Goal: Task Accomplishment & Management: Complete application form

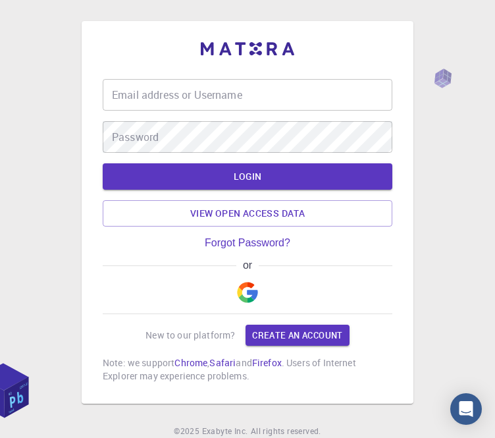
click at [256, 293] on img "button" at bounding box center [247, 292] width 21 height 21
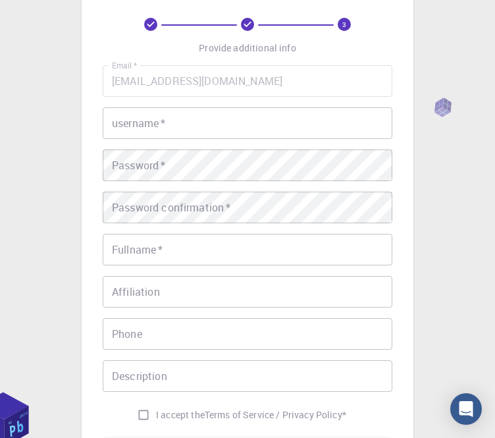
scroll to position [62, 0]
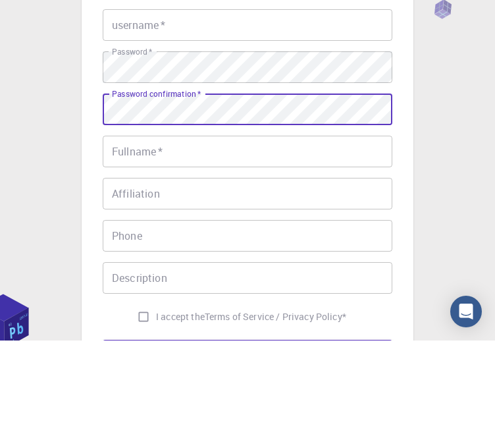
click at [238, 126] on div "Email   * [EMAIL_ADDRESS][DOMAIN_NAME] Email   * username   * username   * Pass…" at bounding box center [248, 246] width 290 height 362
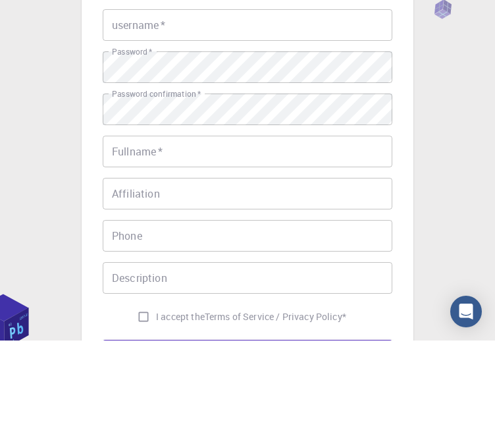
scroll to position [159, 0]
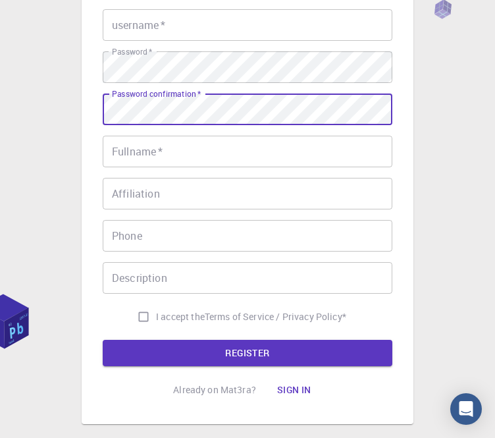
click at [319, 152] on input "Fullname   *" at bounding box center [248, 152] width 290 height 32
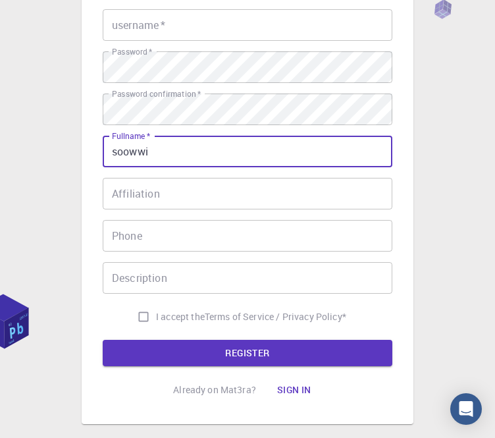
type input "soowwi"
click at [307, 187] on input "Affiliation" at bounding box center [248, 194] width 290 height 32
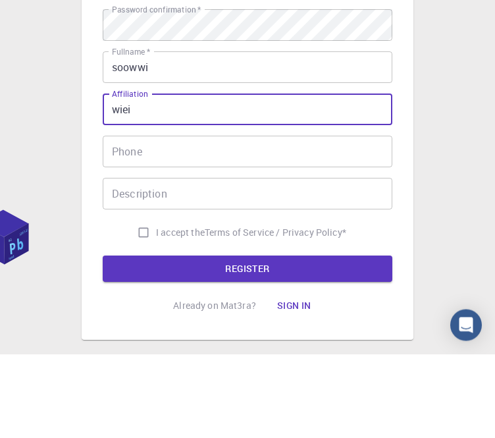
type input "wiei"
click at [322, 220] on input "Phone" at bounding box center [248, 236] width 290 height 32
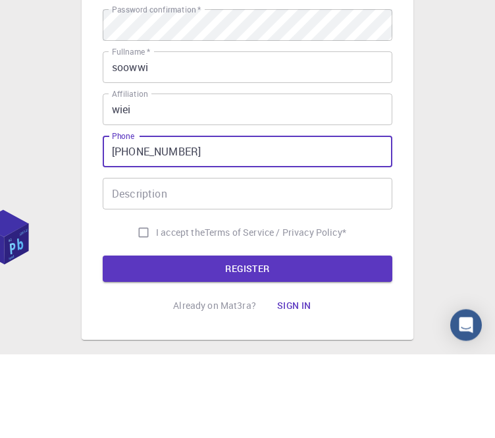
type input "[PHONE_NUMBER]"
click at [335, 262] on input "Description" at bounding box center [248, 278] width 290 height 32
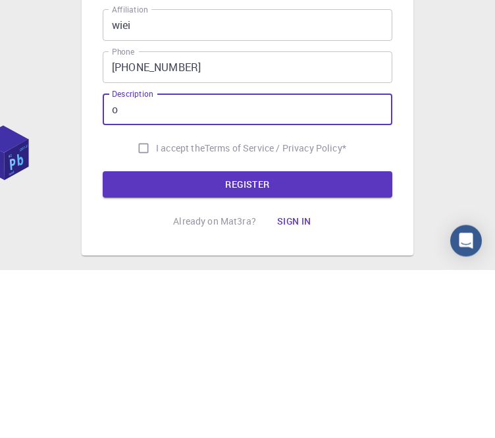
type input "o"
click at [141, 304] on input "I accept the Terms of Service / Privacy Policy *" at bounding box center [143, 316] width 25 height 25
checkbox input "true"
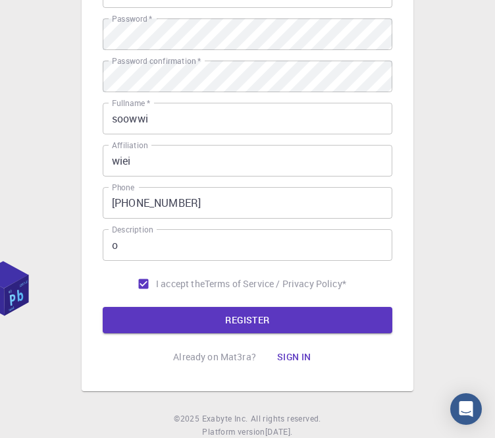
click at [245, 327] on button "REGISTER" at bounding box center [248, 320] width 290 height 26
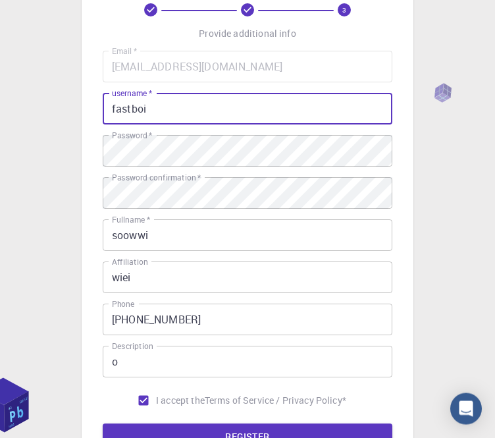
scroll to position [76, 0]
type input "fastboi"
click at [331, 430] on button "REGISTER" at bounding box center [248, 436] width 290 height 26
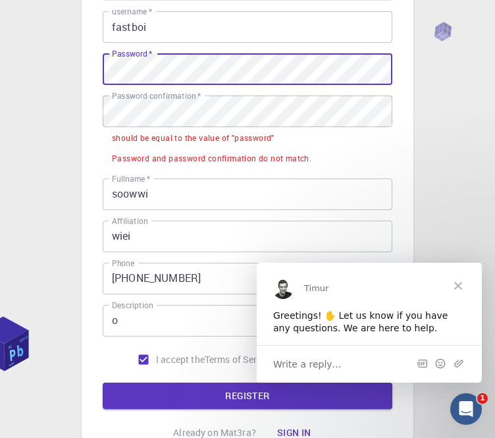
scroll to position [158, 0]
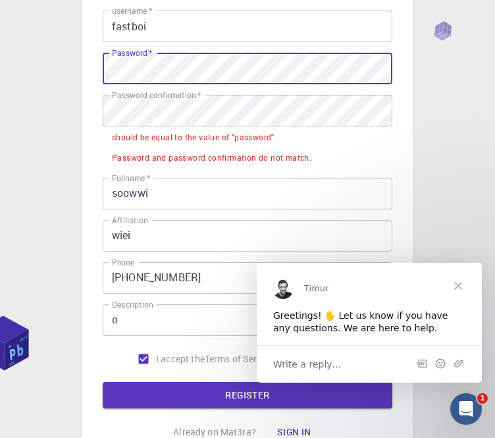
click at [227, 398] on button "REGISTER" at bounding box center [248, 395] width 290 height 26
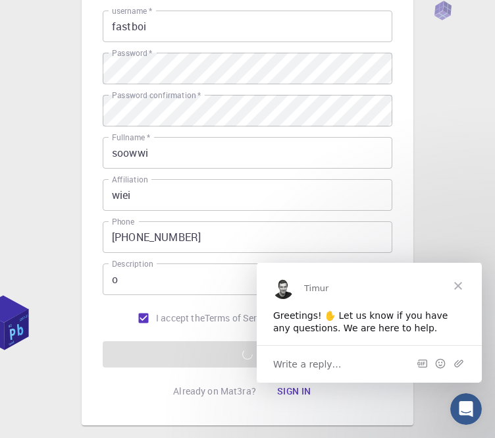
click at [463, 284] on span "Close" at bounding box center [458, 285] width 47 height 47
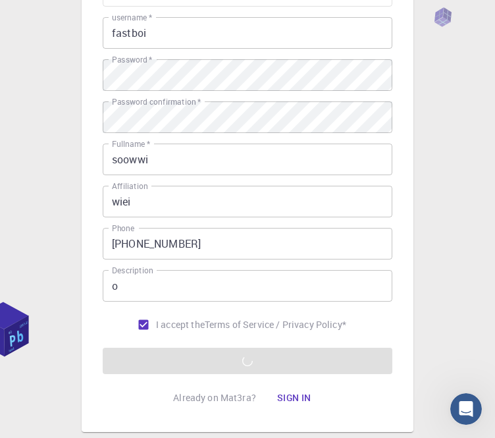
scroll to position [192, 0]
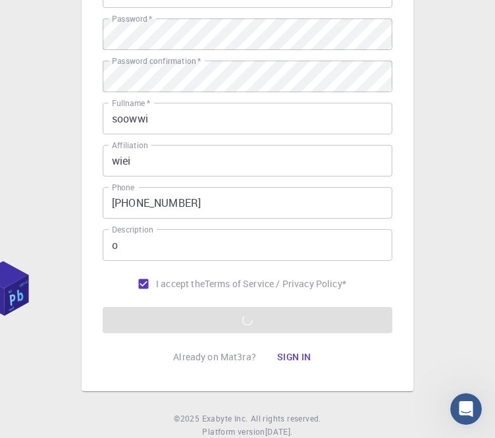
click at [305, 348] on button "Sign in" at bounding box center [294, 357] width 55 height 26
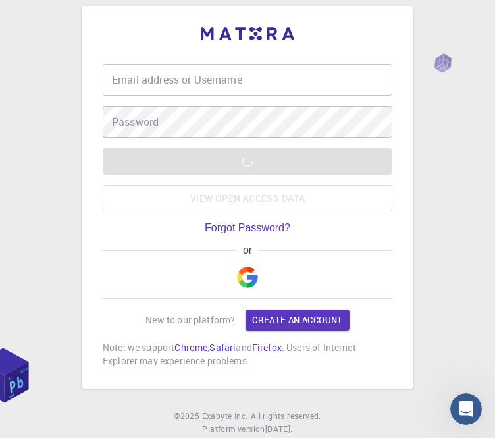
click at [336, 84] on input "Email address or Username" at bounding box center [248, 80] width 290 height 32
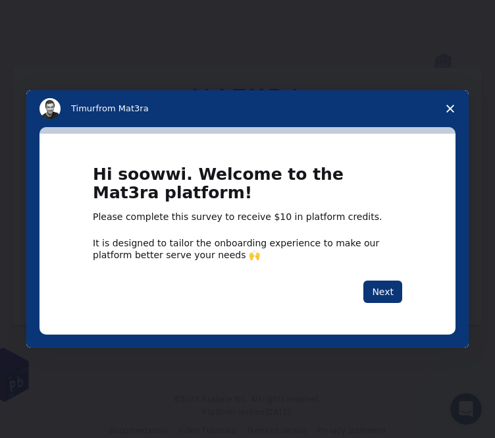
click at [450, 113] on icon "Close survey" at bounding box center [450, 109] width 8 height 8
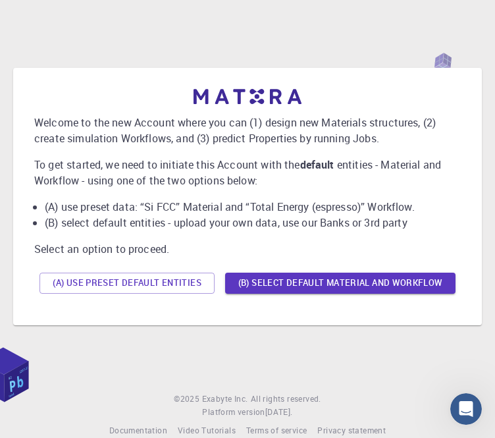
scroll to position [42, 0]
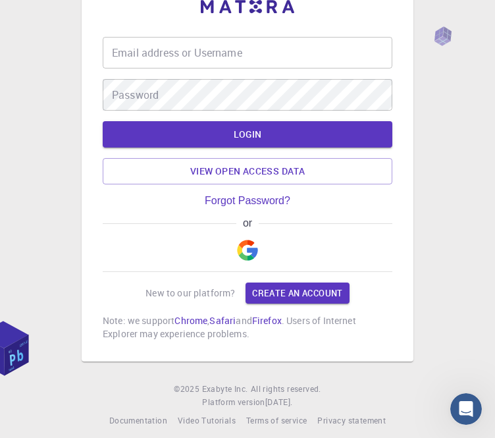
click at [359, 57] on input "Email address or Username" at bounding box center [248, 53] width 290 height 32
click at [311, 139] on button "LOGIN" at bounding box center [248, 134] width 290 height 26
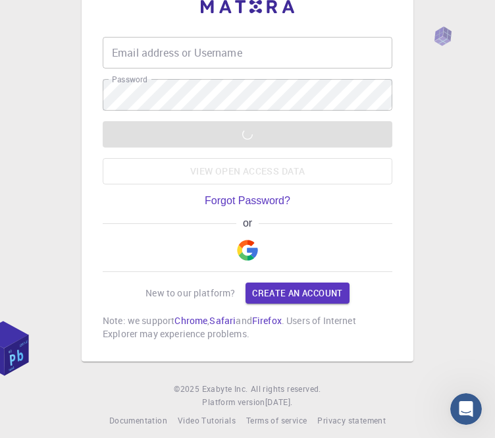
click at [320, 67] on input "Email address or Username" at bounding box center [248, 53] width 290 height 32
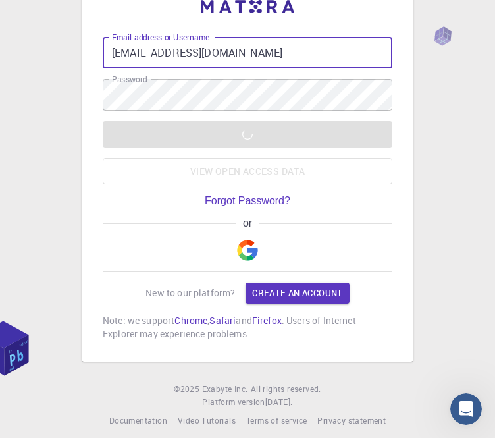
type input "[EMAIL_ADDRESS][DOMAIN_NAME]"
click at [377, 139] on div "LOGIN View open access data" at bounding box center [248, 152] width 290 height 63
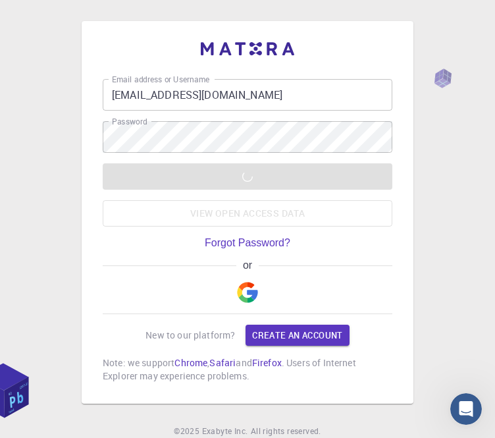
click at [333, 109] on input "[EMAIL_ADDRESS][DOMAIN_NAME]" at bounding box center [248, 95] width 290 height 32
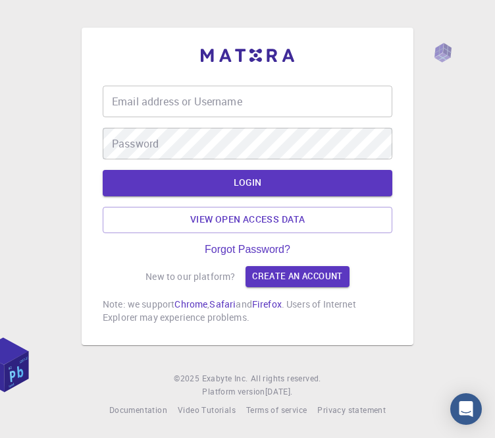
click at [316, 113] on input "Email address or Username" at bounding box center [248, 102] width 290 height 32
click at [341, 117] on input "Email address or Username" at bounding box center [248, 102] width 290 height 32
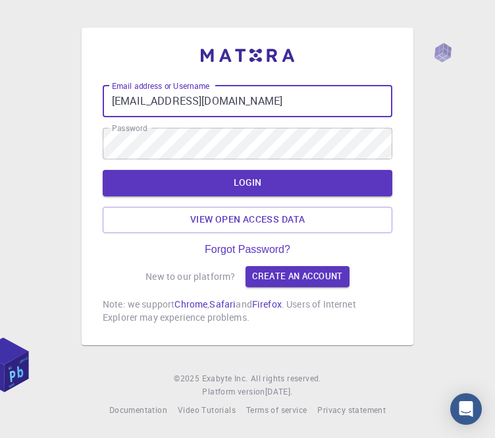
type input "[EMAIL_ADDRESS][DOMAIN_NAME]"
click at [383, 194] on button "LOGIN" at bounding box center [248, 183] width 290 height 26
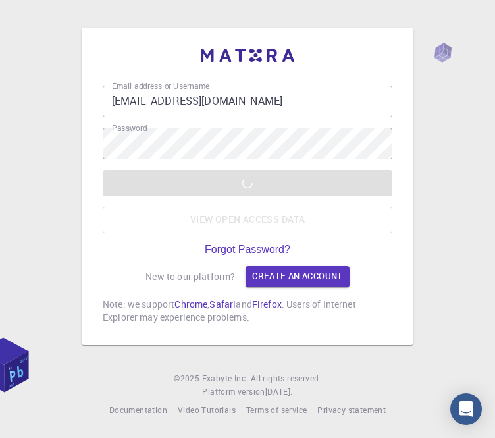
click at [305, 211] on div "LOGIN View open access data" at bounding box center [248, 201] width 290 height 63
click at [313, 205] on div "LOGIN View open access data" at bounding box center [248, 201] width 290 height 63
